Goal: Task Accomplishment & Management: Complete application form

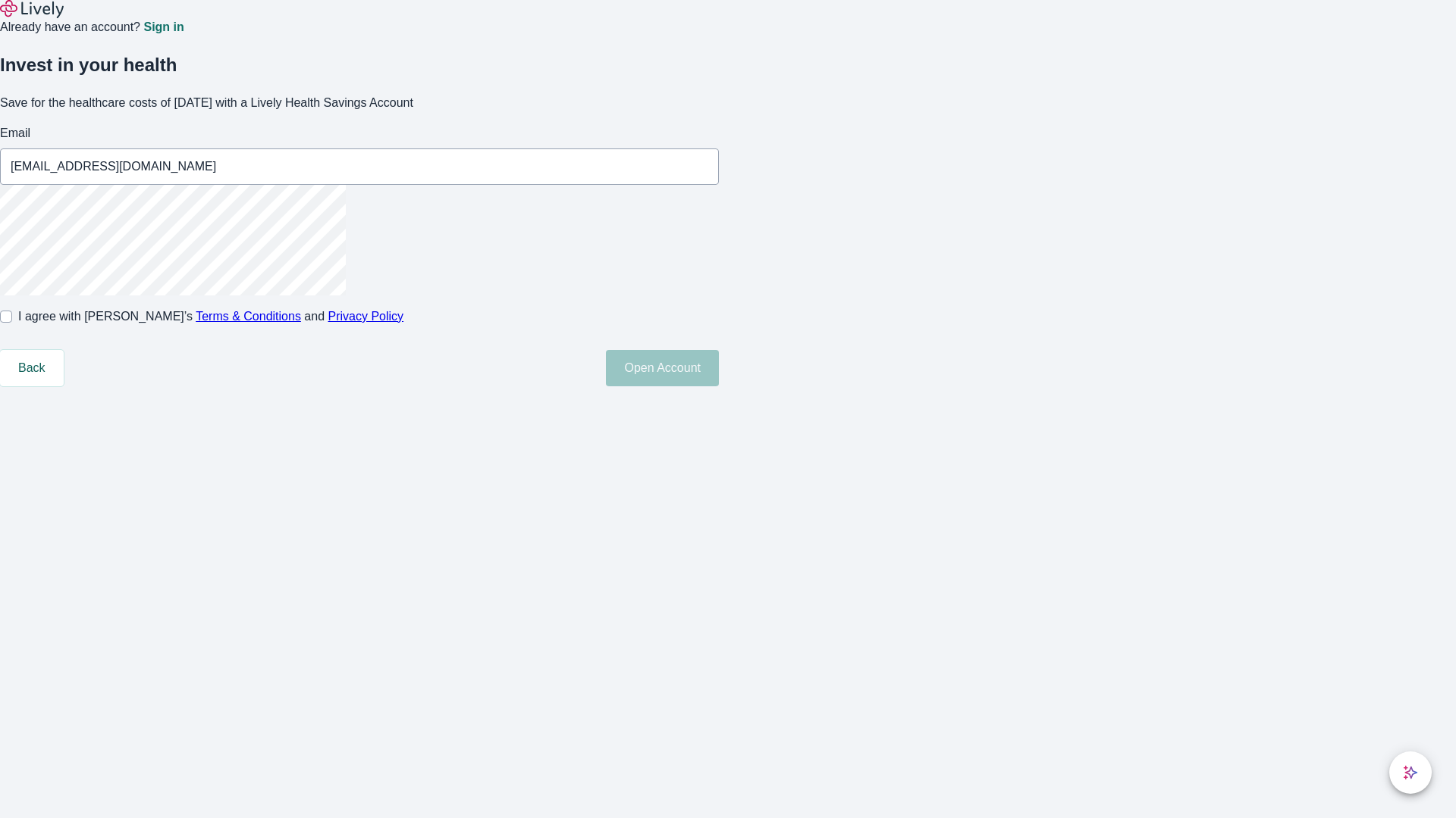
click at [12, 323] on input "I agree with Lively’s Terms & Conditions and Privacy Policy" at bounding box center [5, 316] width 12 height 12
checkbox input "true"
click at [718, 386] on button "Open Account" at bounding box center [662, 368] width 113 height 36
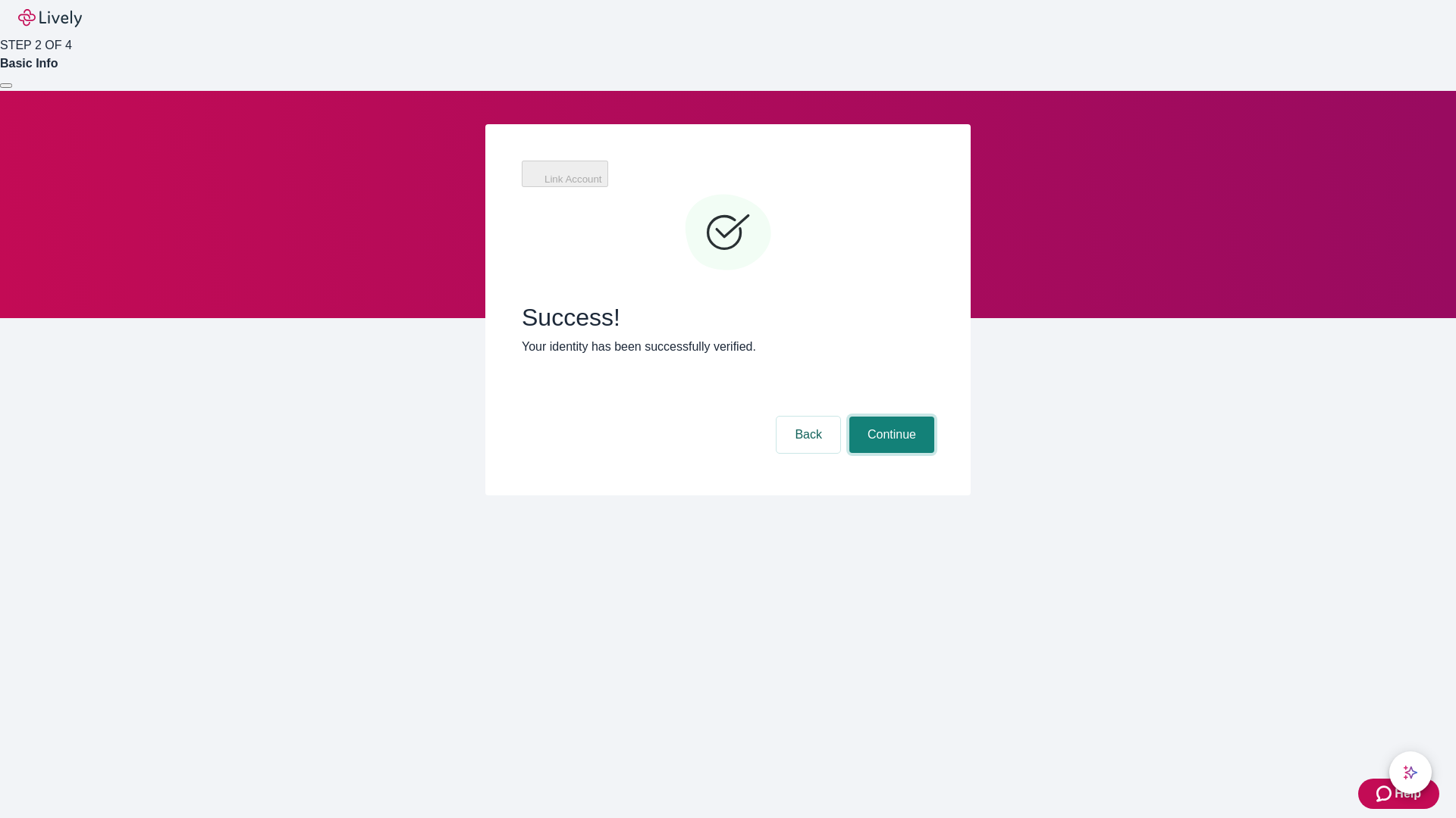
click at [889, 417] on button "Continue" at bounding box center [891, 435] width 85 height 36
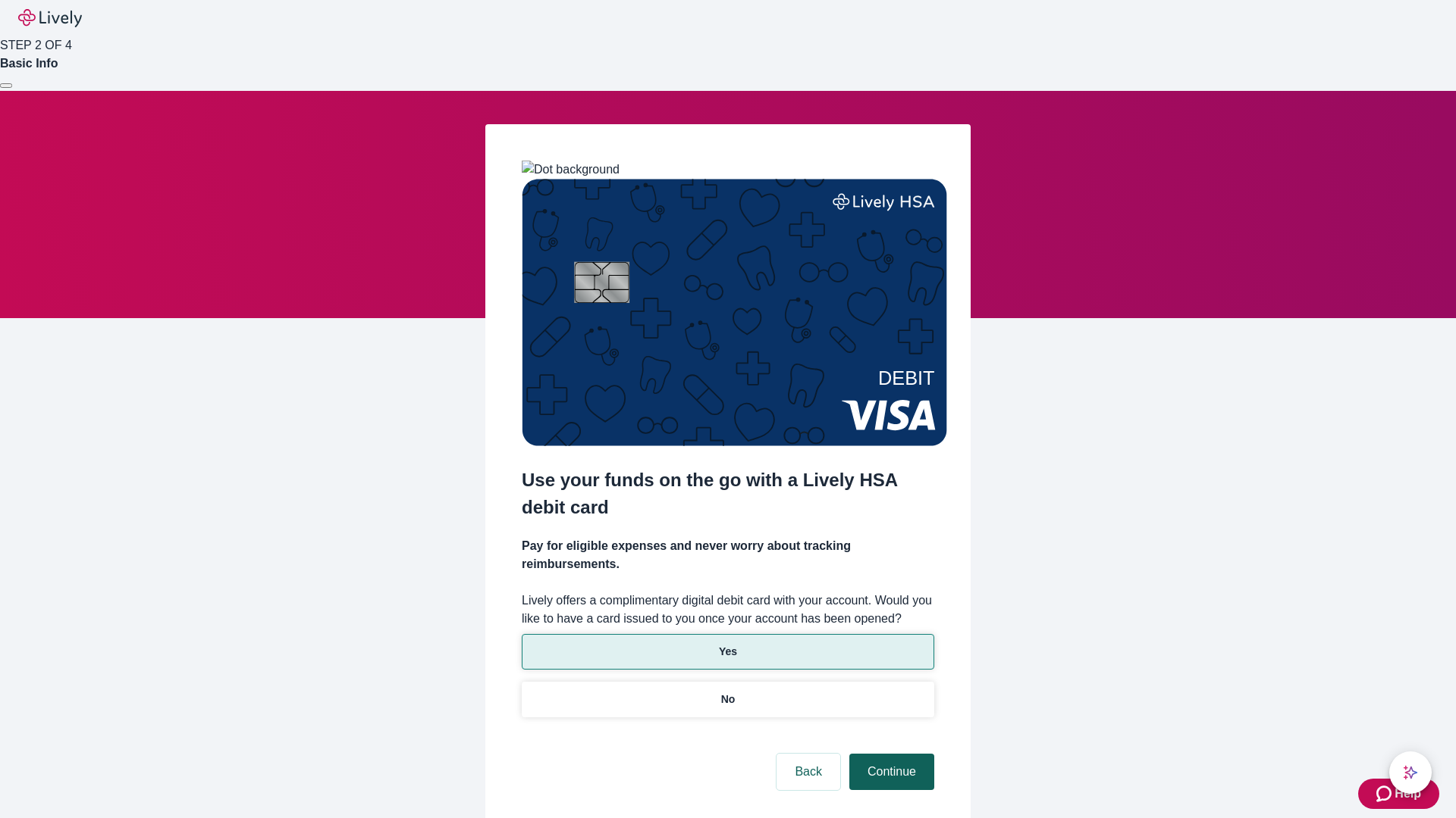
click at [728, 644] on p "Yes" at bounding box center [728, 653] width 18 height 16
click at [889, 754] on button "Continue" at bounding box center [891, 773] width 85 height 36
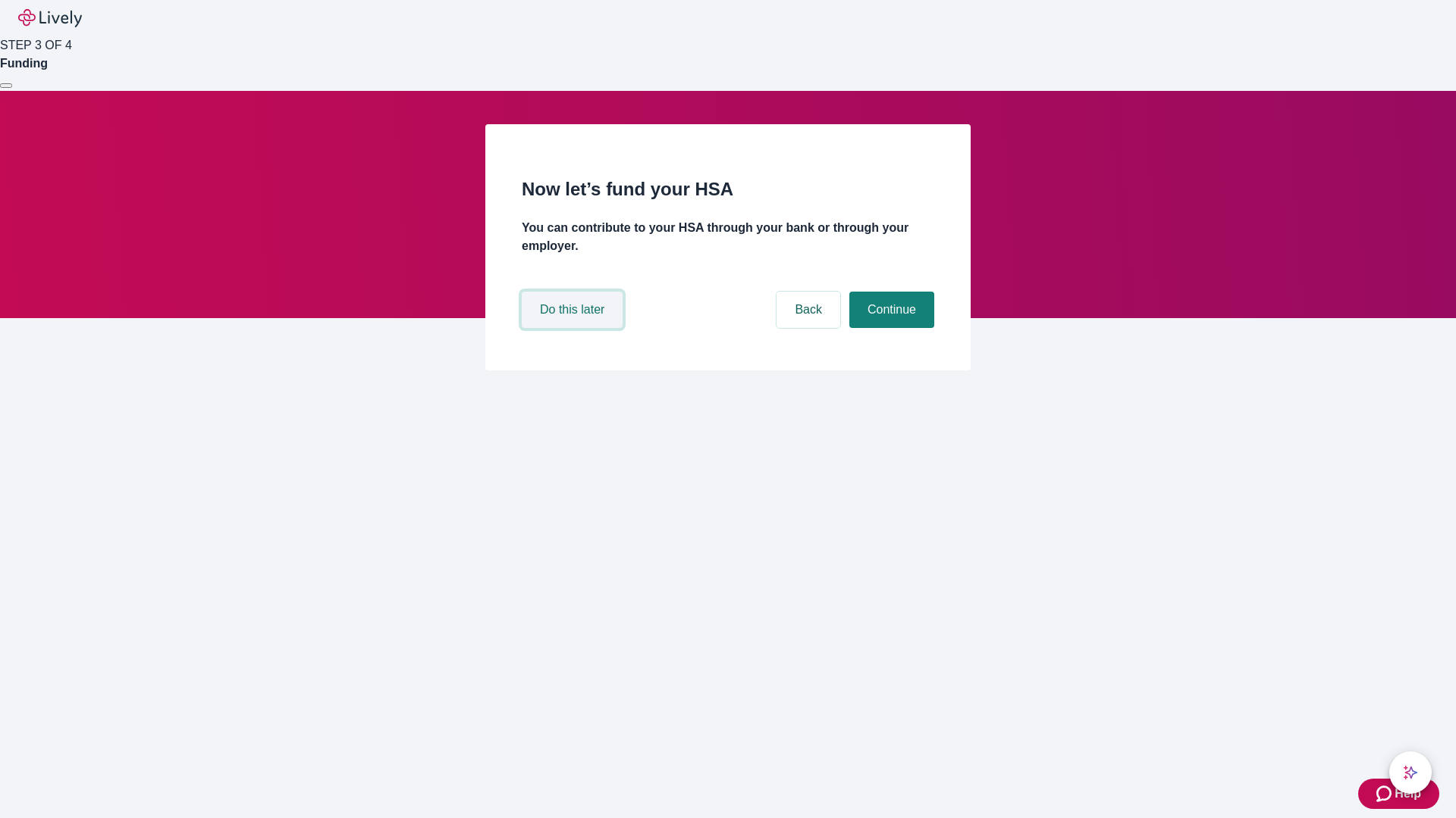
click at [574, 328] on button "Do this later" at bounding box center [572, 310] width 101 height 36
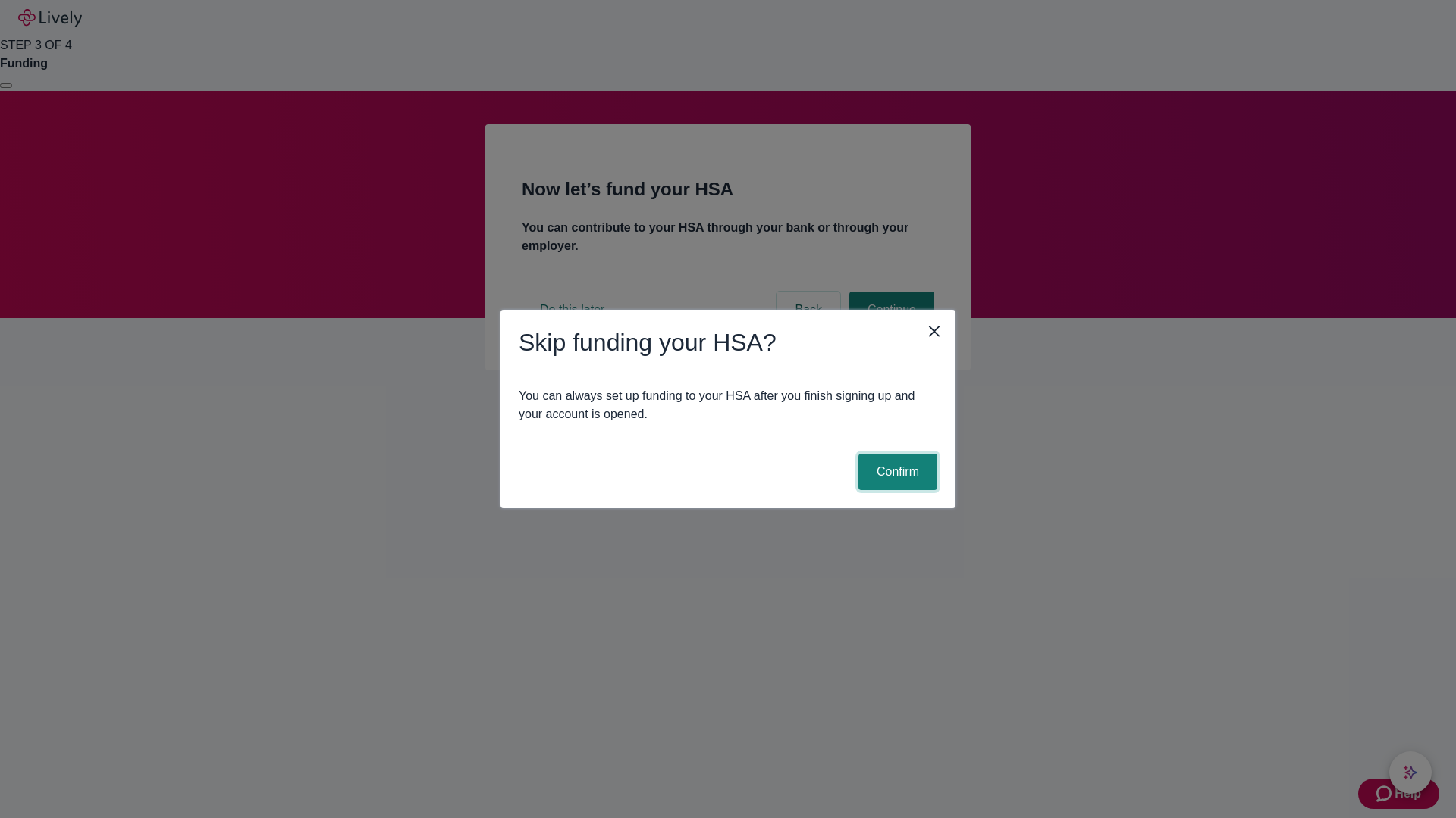
click at [896, 472] on button "Confirm" at bounding box center [898, 472] width 79 height 36
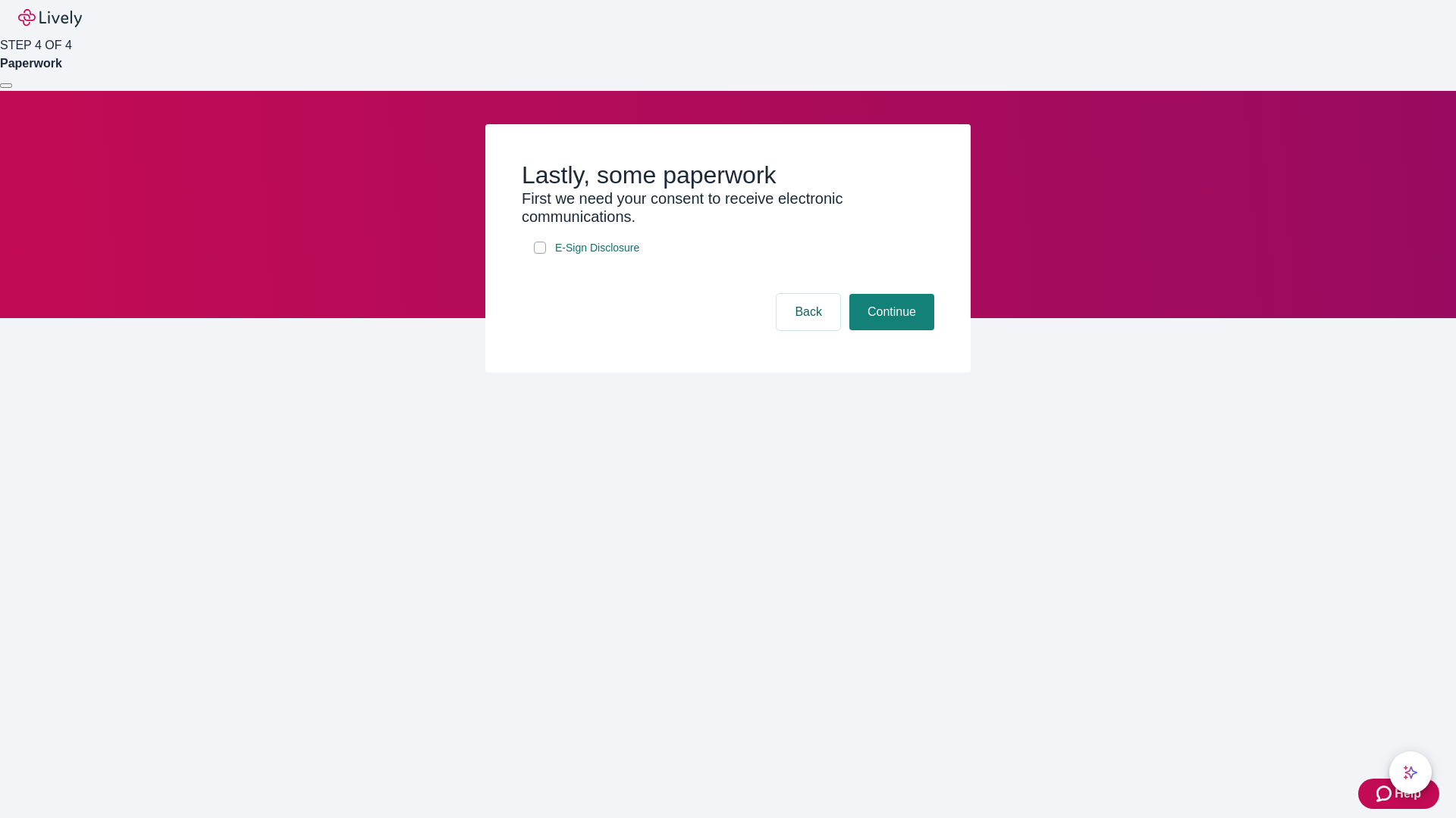
click at [540, 254] on input "E-Sign Disclosure" at bounding box center [539, 247] width 12 height 12
checkbox input "true"
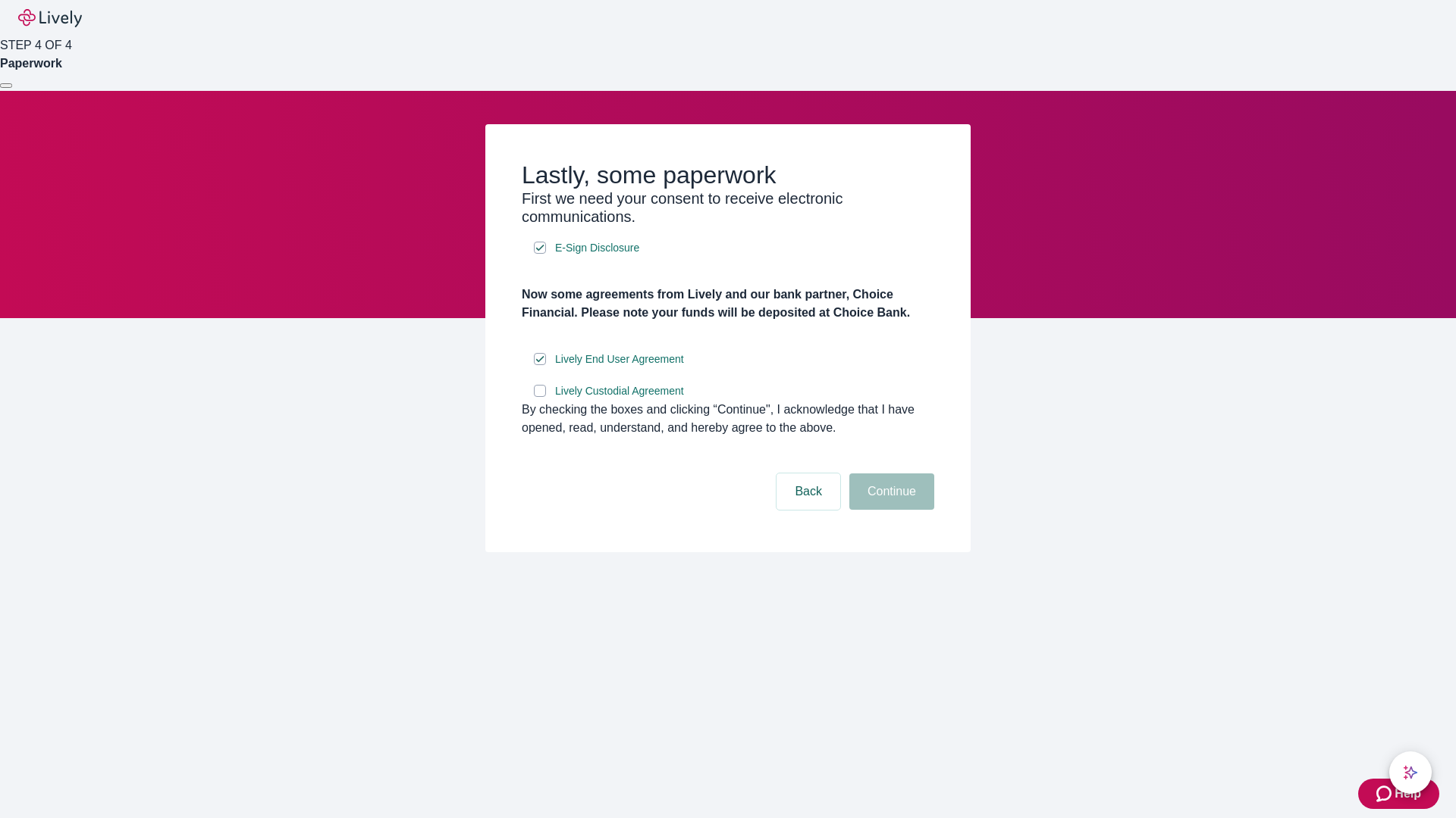
click at [540, 397] on input "Lively Custodial Agreement" at bounding box center [539, 391] width 12 height 12
checkbox input "true"
click at [889, 510] on button "Continue" at bounding box center [891, 492] width 85 height 36
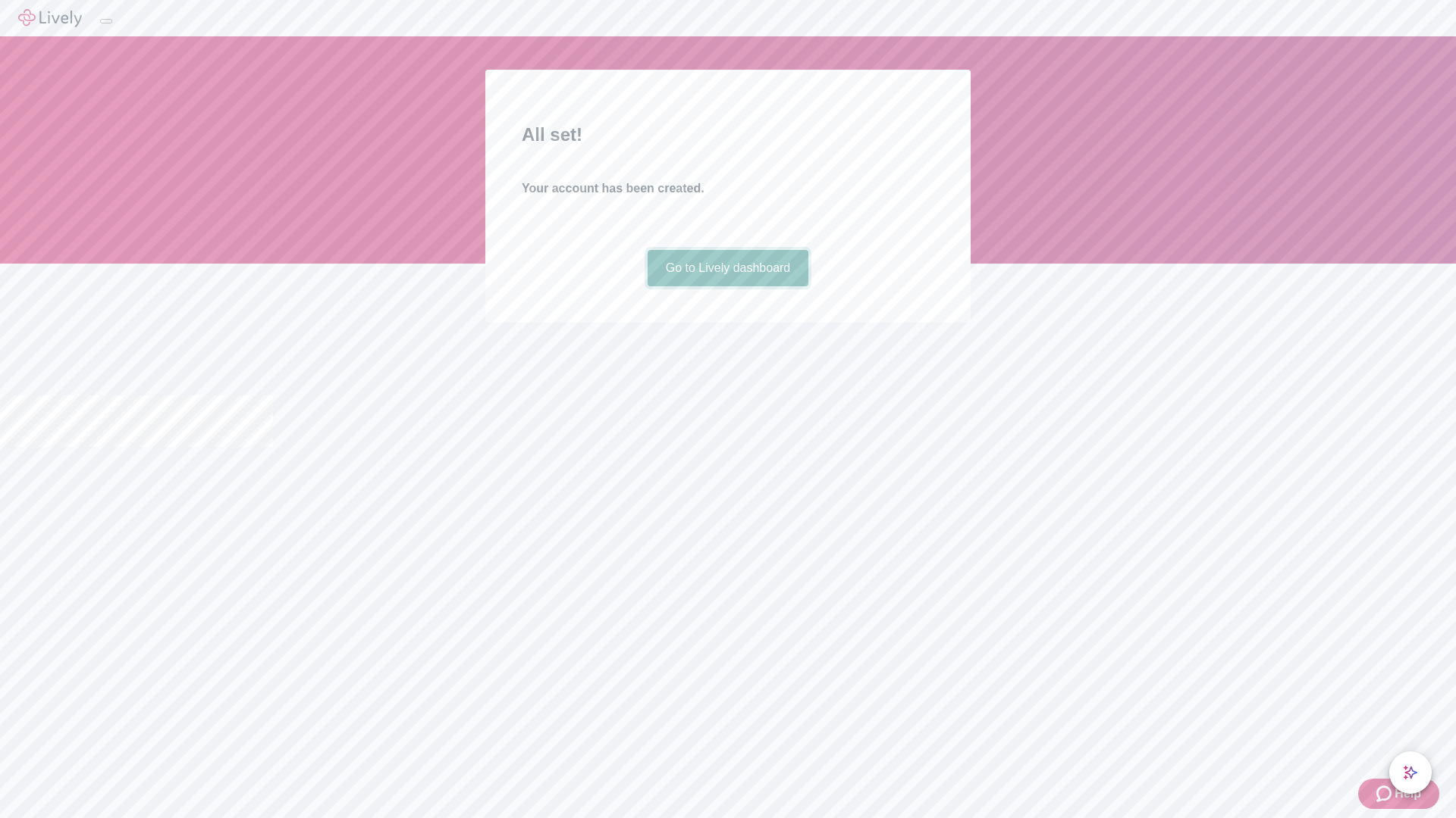
click at [728, 286] on link "Go to Lively dashboard" at bounding box center [728, 268] width 162 height 36
